Goal: Information Seeking & Learning: Learn about a topic

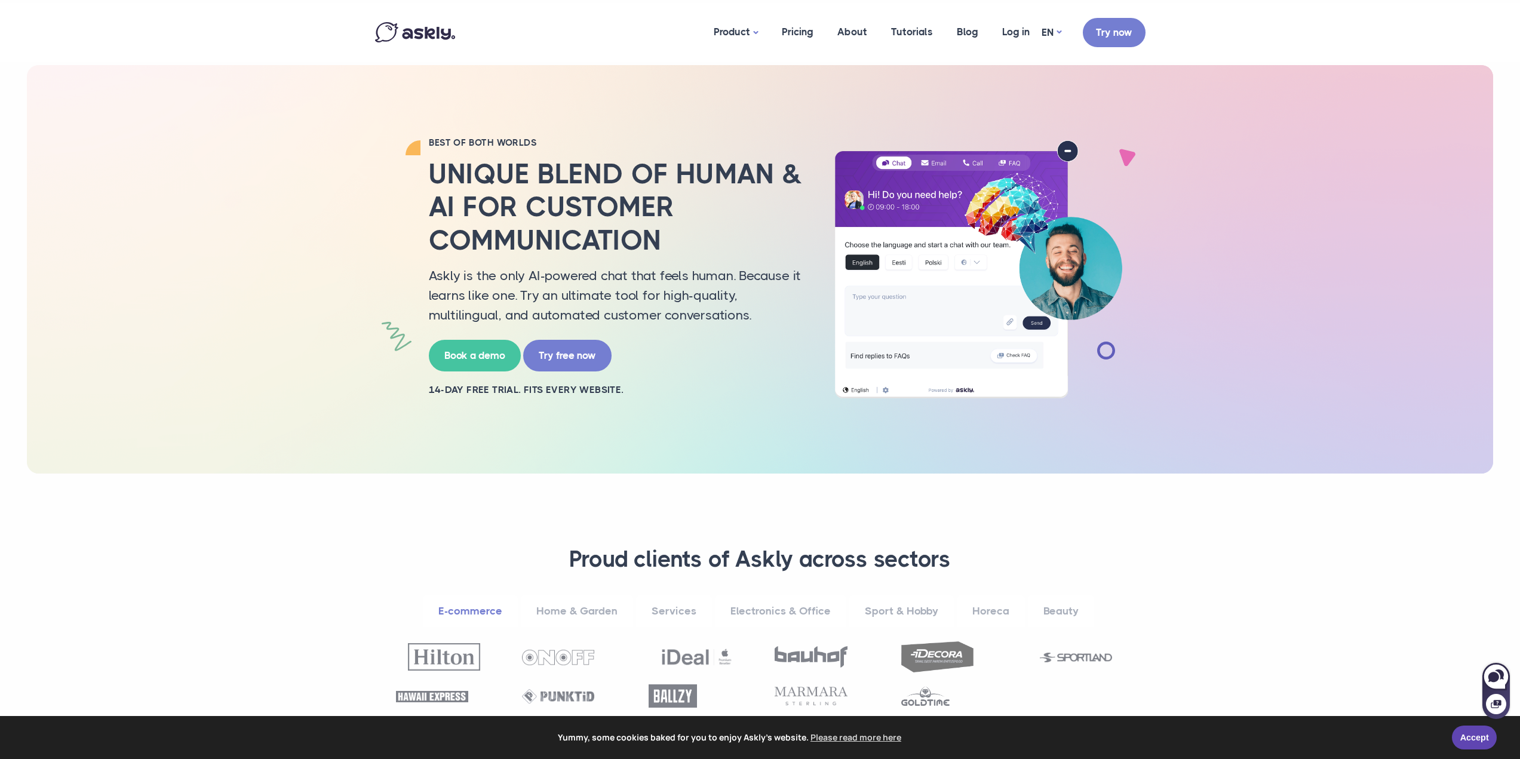
scroll to position [239, 0]
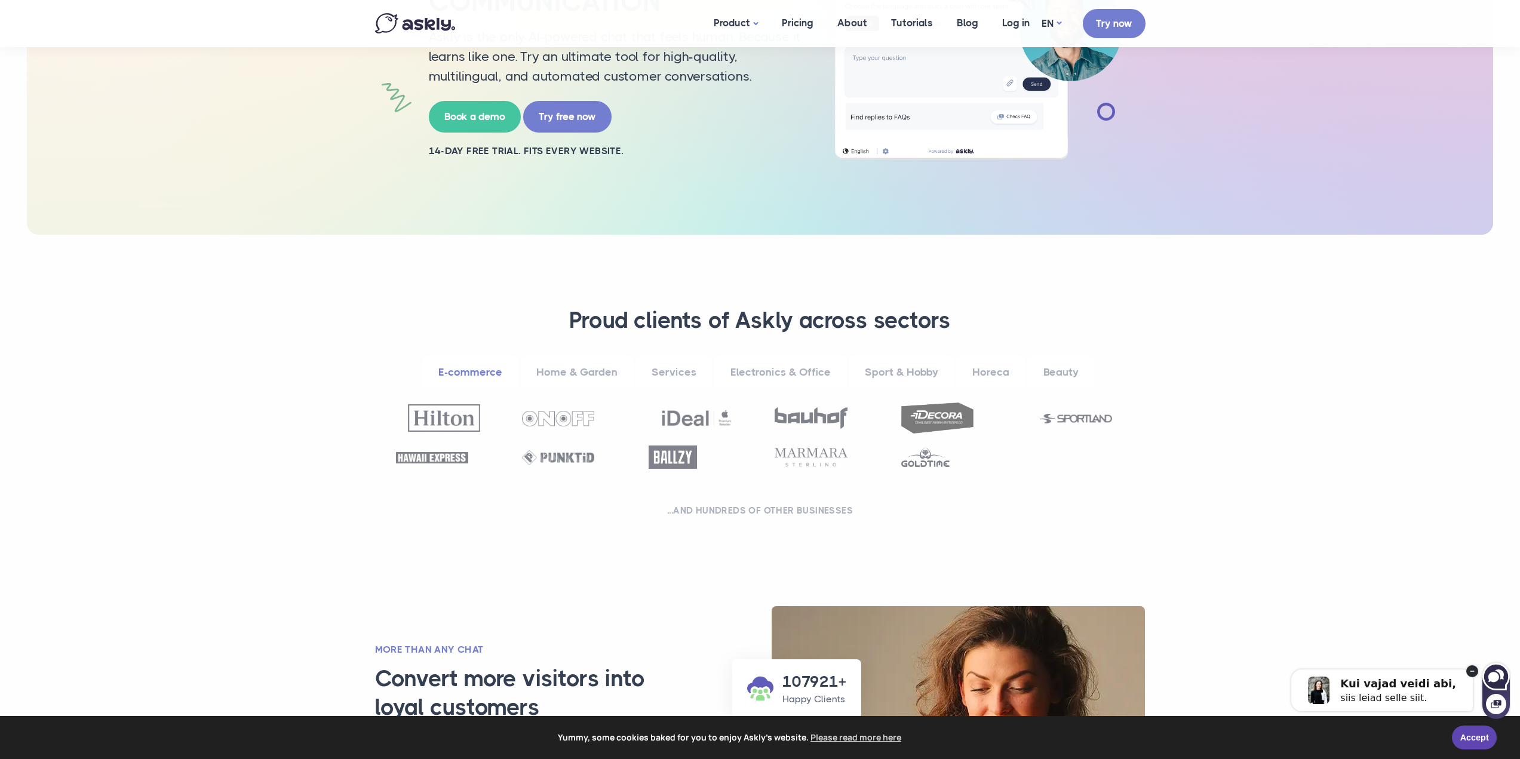
click at [1498, 669] on icon at bounding box center [1496, 677] width 26 height 26
select select "**"
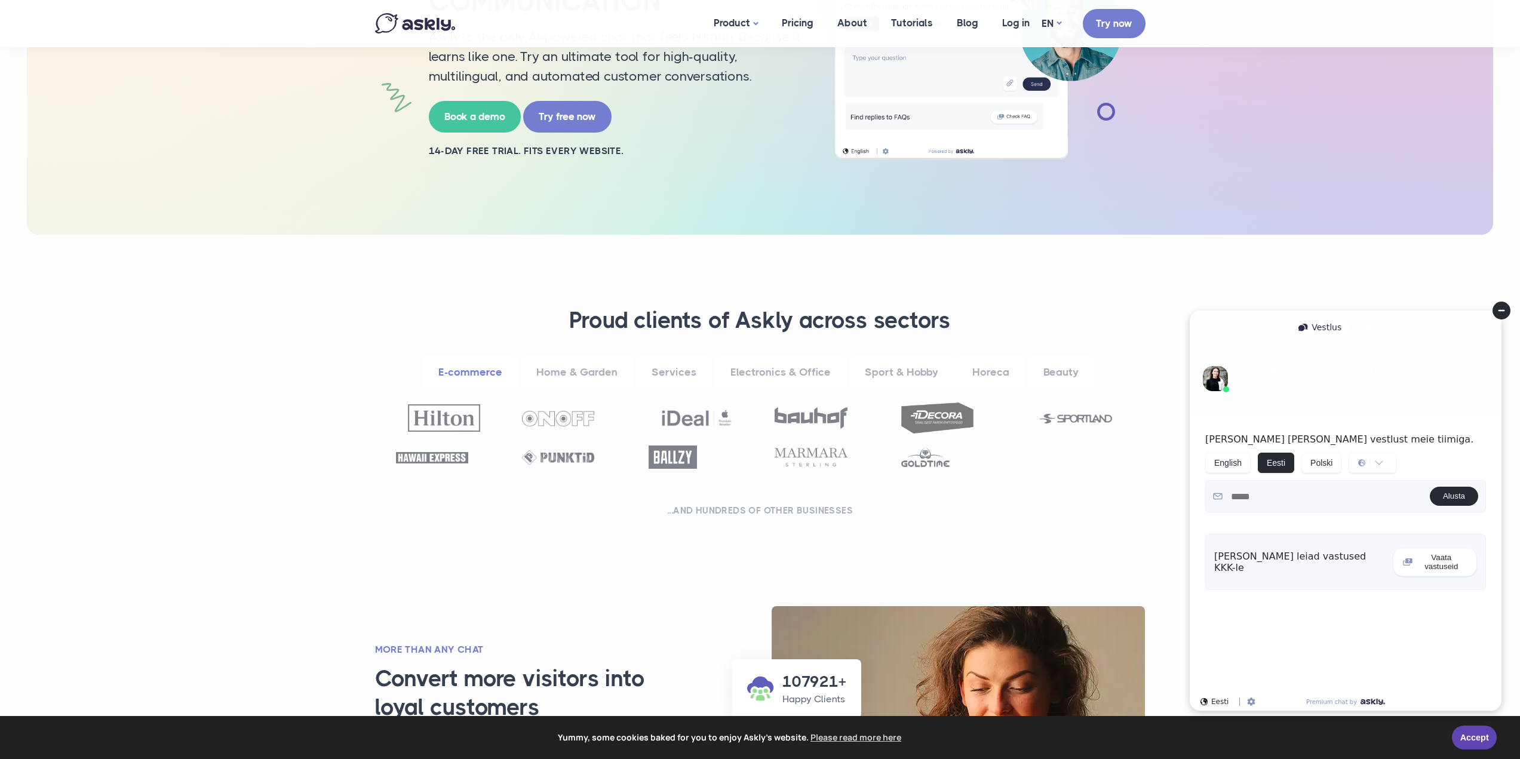
click at [1276, 504] on textarea at bounding box center [1326, 497] width 207 height 22
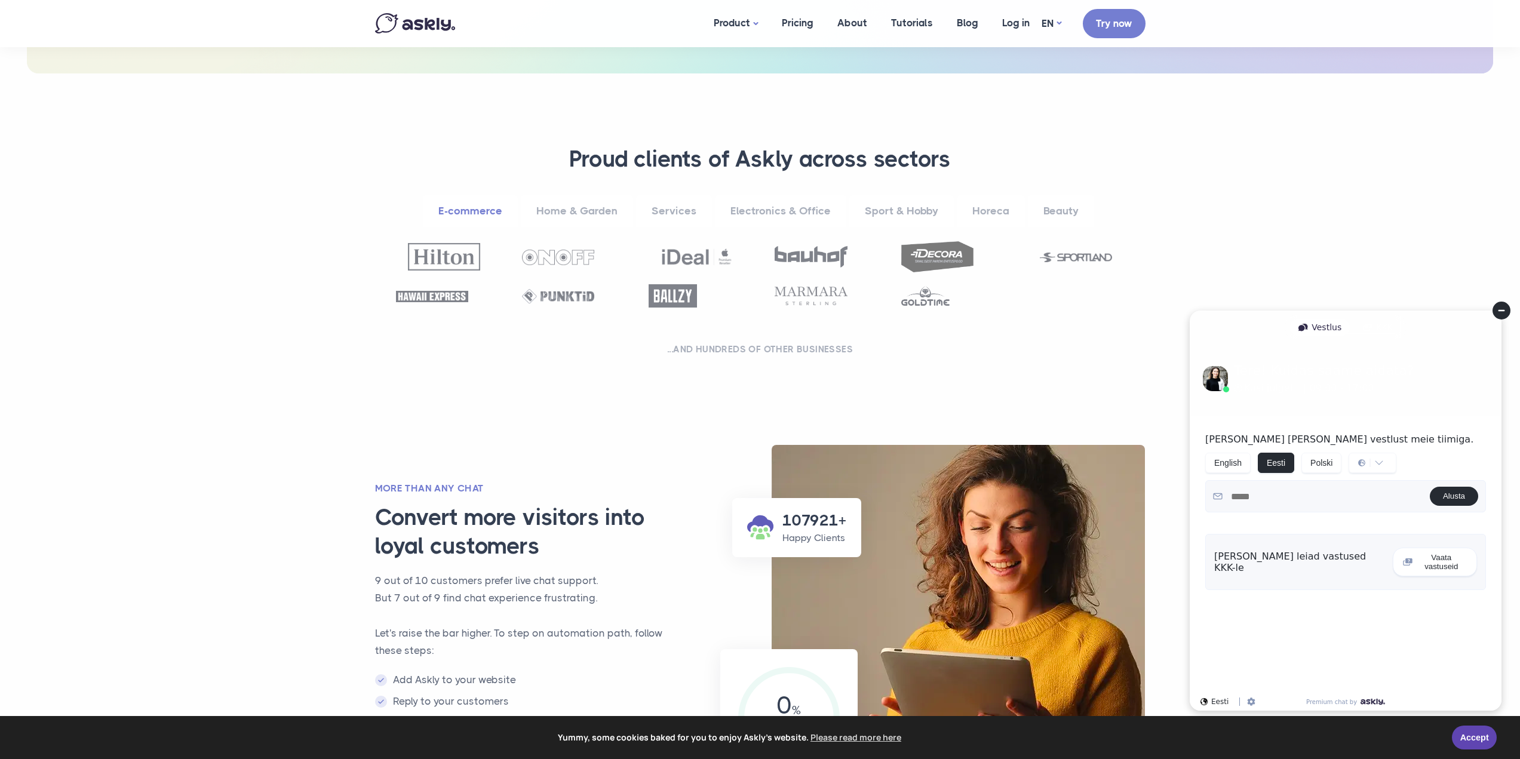
scroll to position [538, 0]
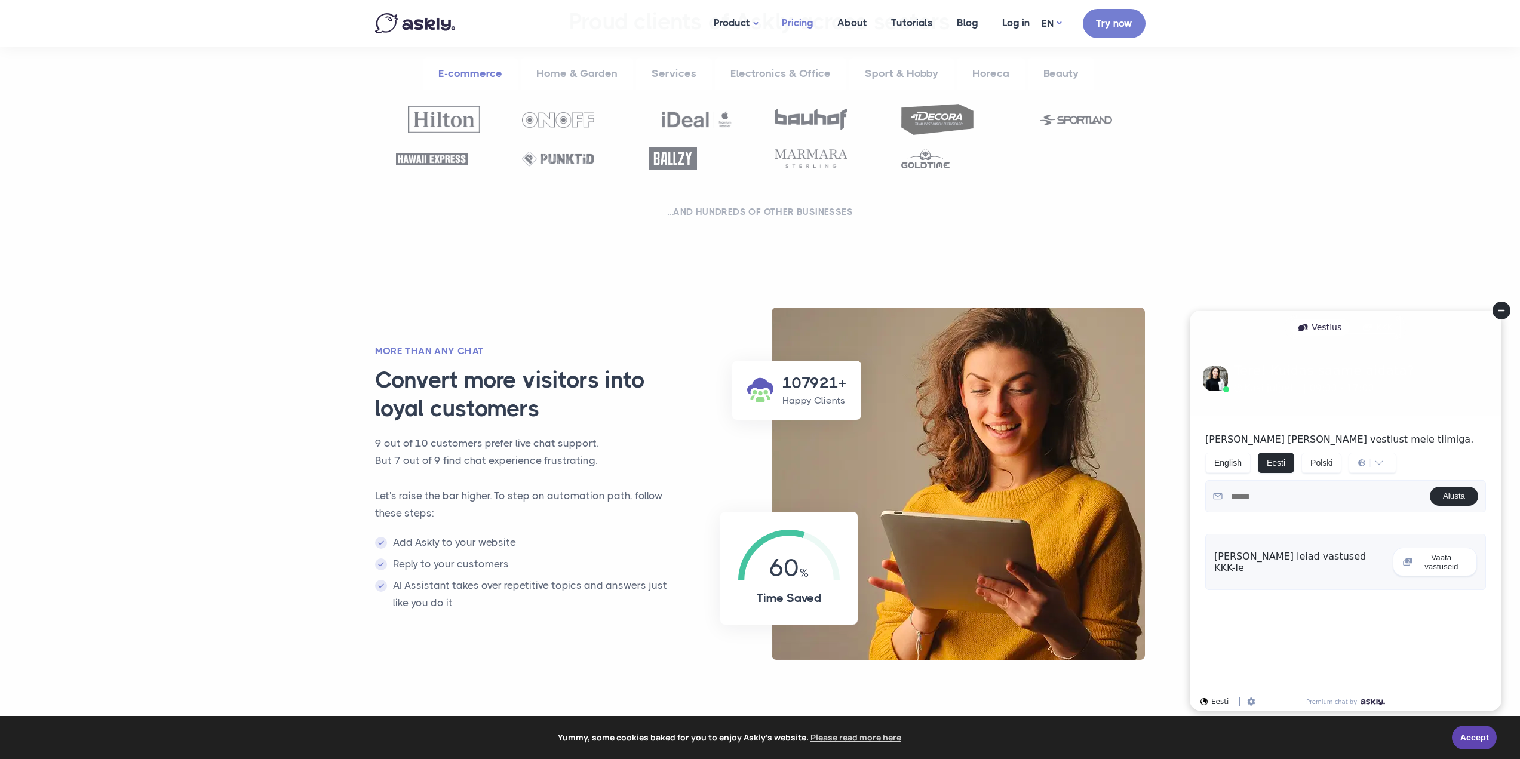
click at [803, 17] on link "Pricing" at bounding box center [798, 23] width 56 height 46
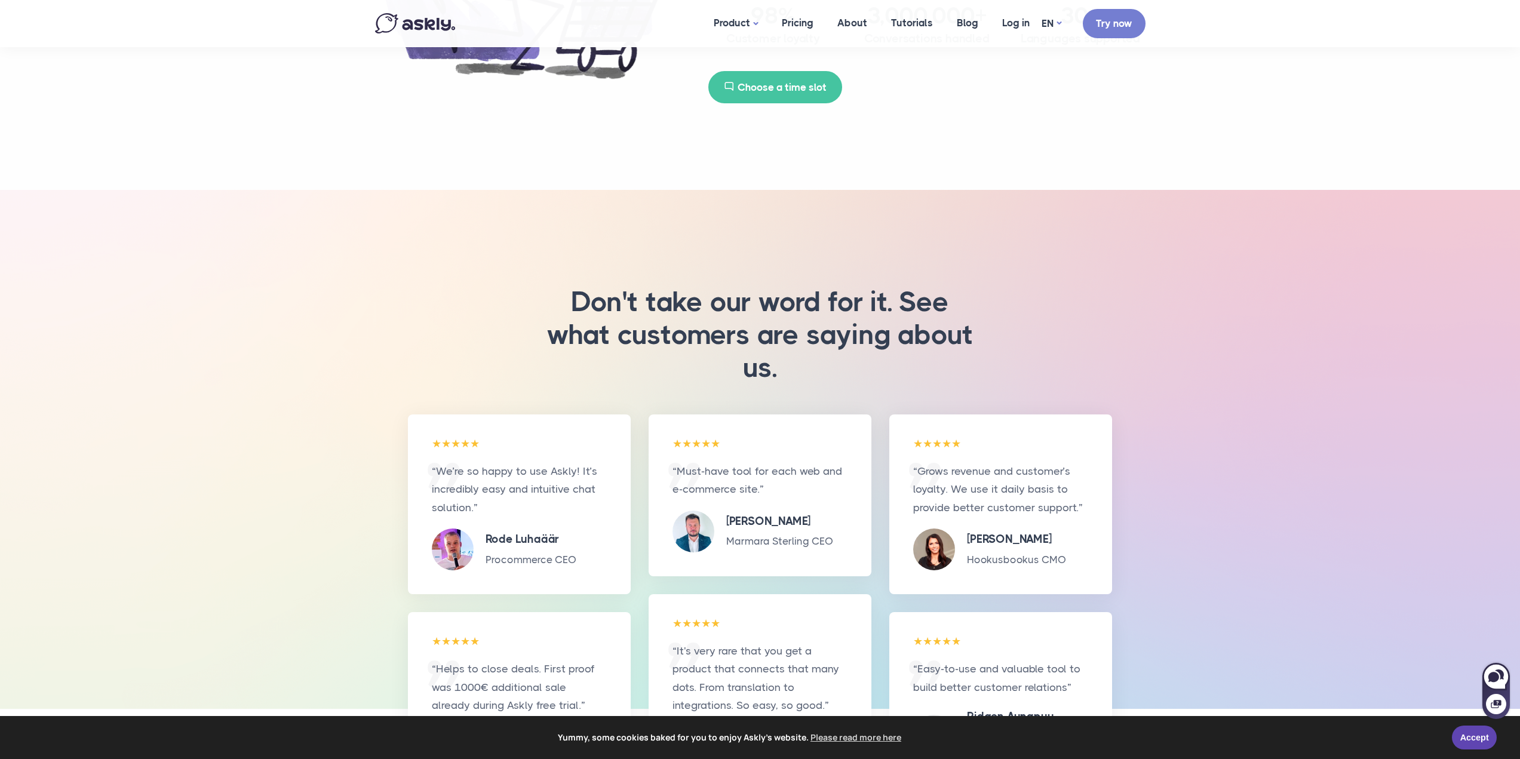
scroll to position [896, 0]
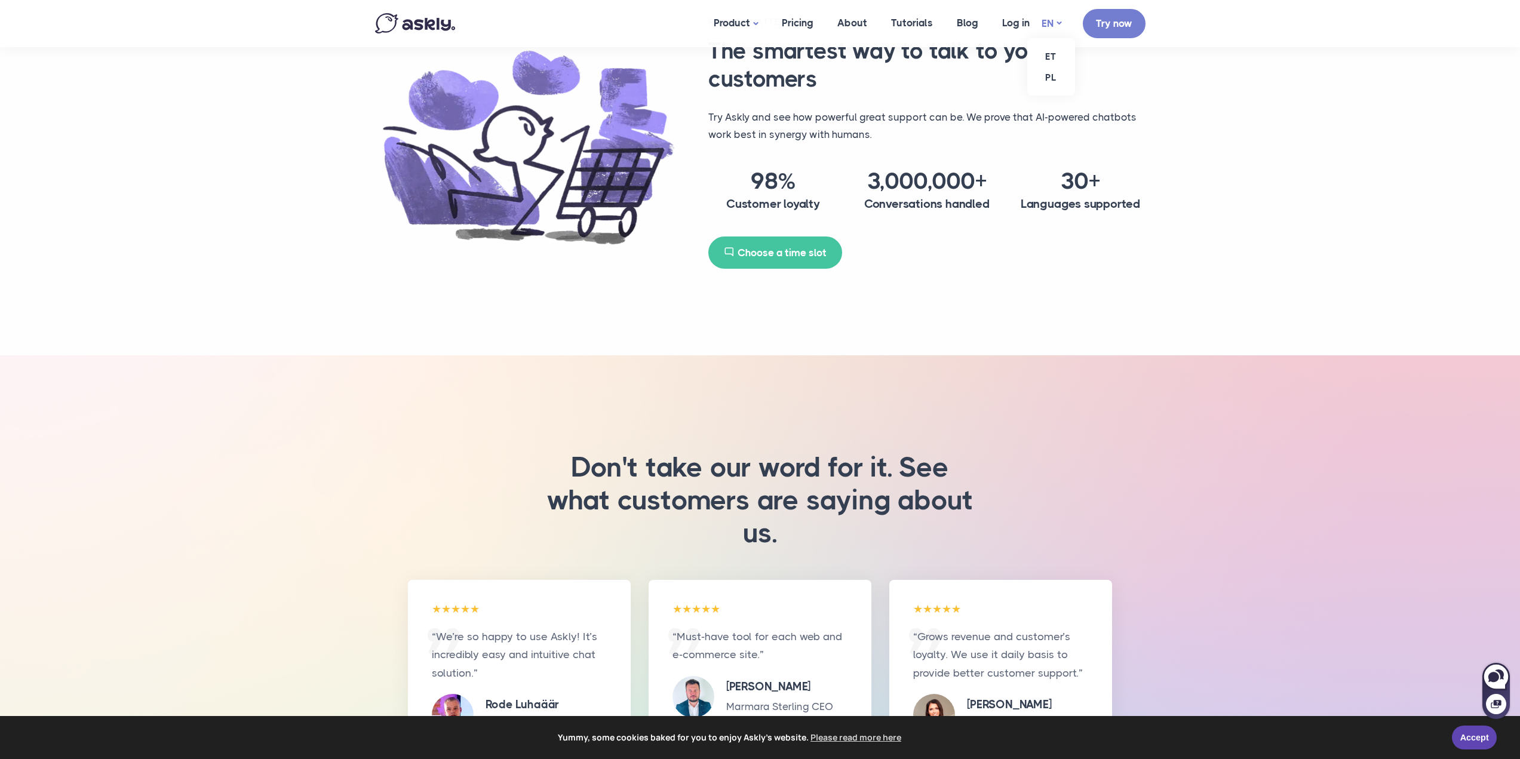
click at [1051, 17] on link "EN" at bounding box center [1052, 23] width 20 height 17
click at [1054, 54] on link "ET" at bounding box center [1051, 56] width 48 height 21
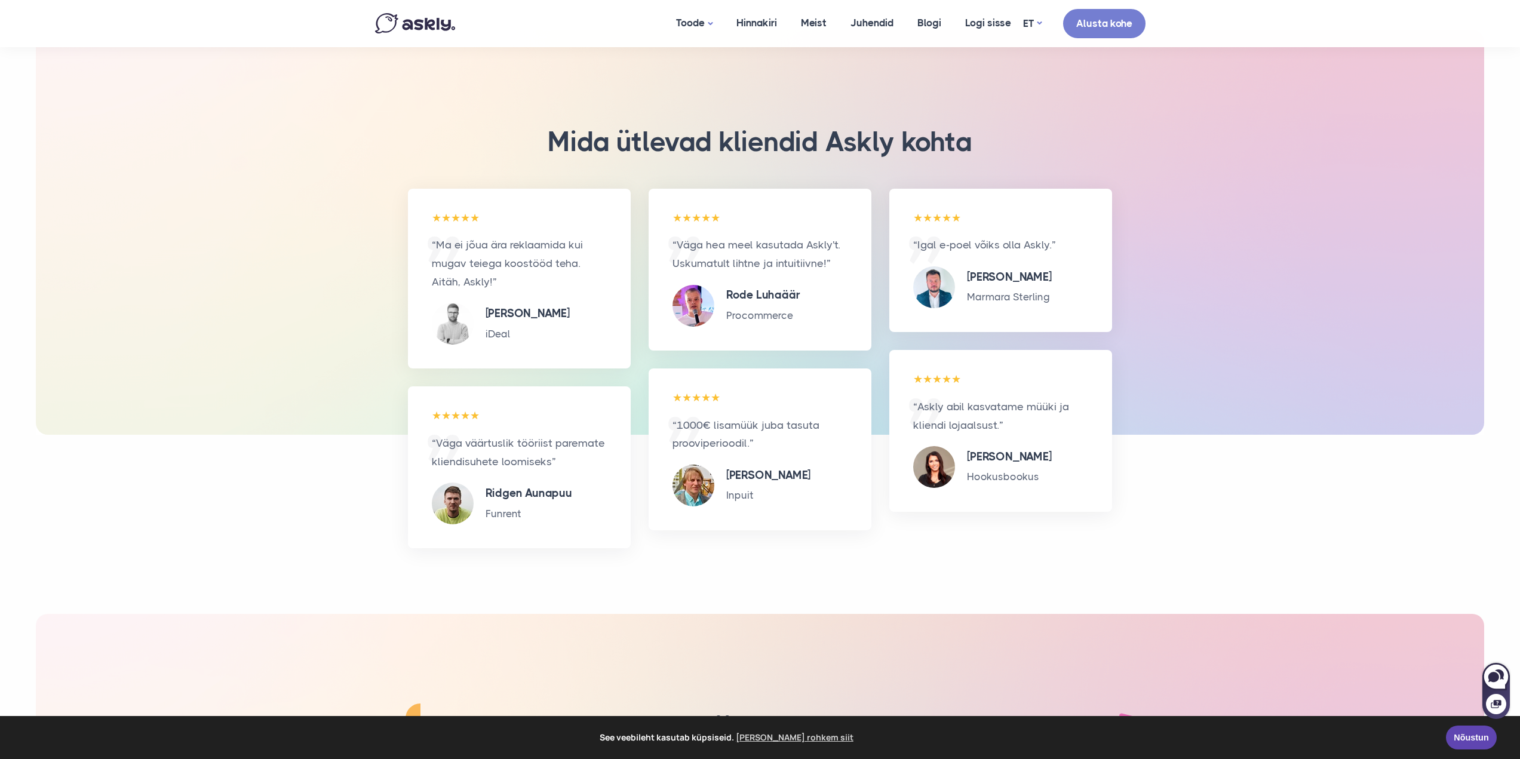
scroll to position [1195, 0]
